Goal: Answer question/provide support

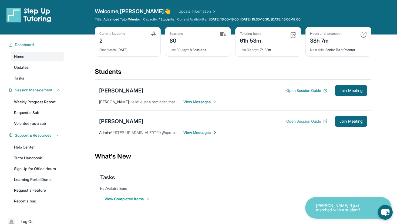
click at [302, 123] on button "Open Session Guide" at bounding box center [306, 121] width 41 height 5
click at [354, 121] on span "Join Meeting" at bounding box center [350, 121] width 23 height 3
click at [134, 120] on div "[PERSON_NAME]" at bounding box center [121, 122] width 44 height 8
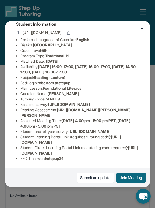
scroll to position [77, 3]
click at [83, 142] on span "[URL][DOMAIN_NAME]" at bounding box center [70, 139] width 101 height 10
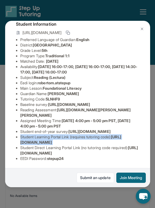
click at [83, 142] on span "[URL][DOMAIN_NAME]" at bounding box center [70, 139] width 101 height 10
copy li "Student Learning Portal Link (requires tutoring code) : [URL][DOMAIN_NAME]"
click at [83, 142] on span "[URL][DOMAIN_NAME]" at bounding box center [70, 139] width 101 height 10
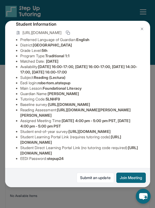
drag, startPoint x: 110, startPoint y: 143, endPoint x: 17, endPoint y: 144, distance: 93.1
click at [20, 144] on span "[URL][DOMAIN_NAME]" at bounding box center [70, 139] width 101 height 10
copy span "[URL][DOMAIN_NAME]"
click at [51, 97] on span "5LNHF9" at bounding box center [53, 99] width 14 height 5
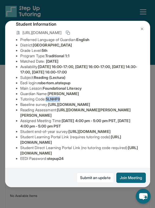
copy span "5LNHF9"
drag, startPoint x: 17, startPoint y: 153, endPoint x: 131, endPoint y: 153, distance: 113.9
click at [131, 153] on ul "Preferred Language of Guardian: English District: [GEOGRAPHIC_DATA] Unified Sch…" at bounding box center [77, 99] width 123 height 124
copy span "[URL][DOMAIN_NAME]"
click at [131, 153] on li "Student Direct Learning Portal Link (no tutoring code required) : [URL][DOMAIN_…" at bounding box center [79, 150] width 119 height 11
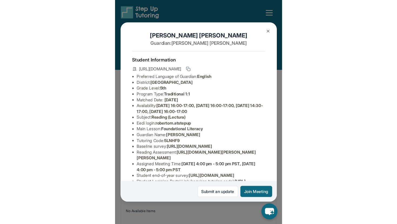
scroll to position [0, 3]
